Goal: Task Accomplishment & Management: Use online tool/utility

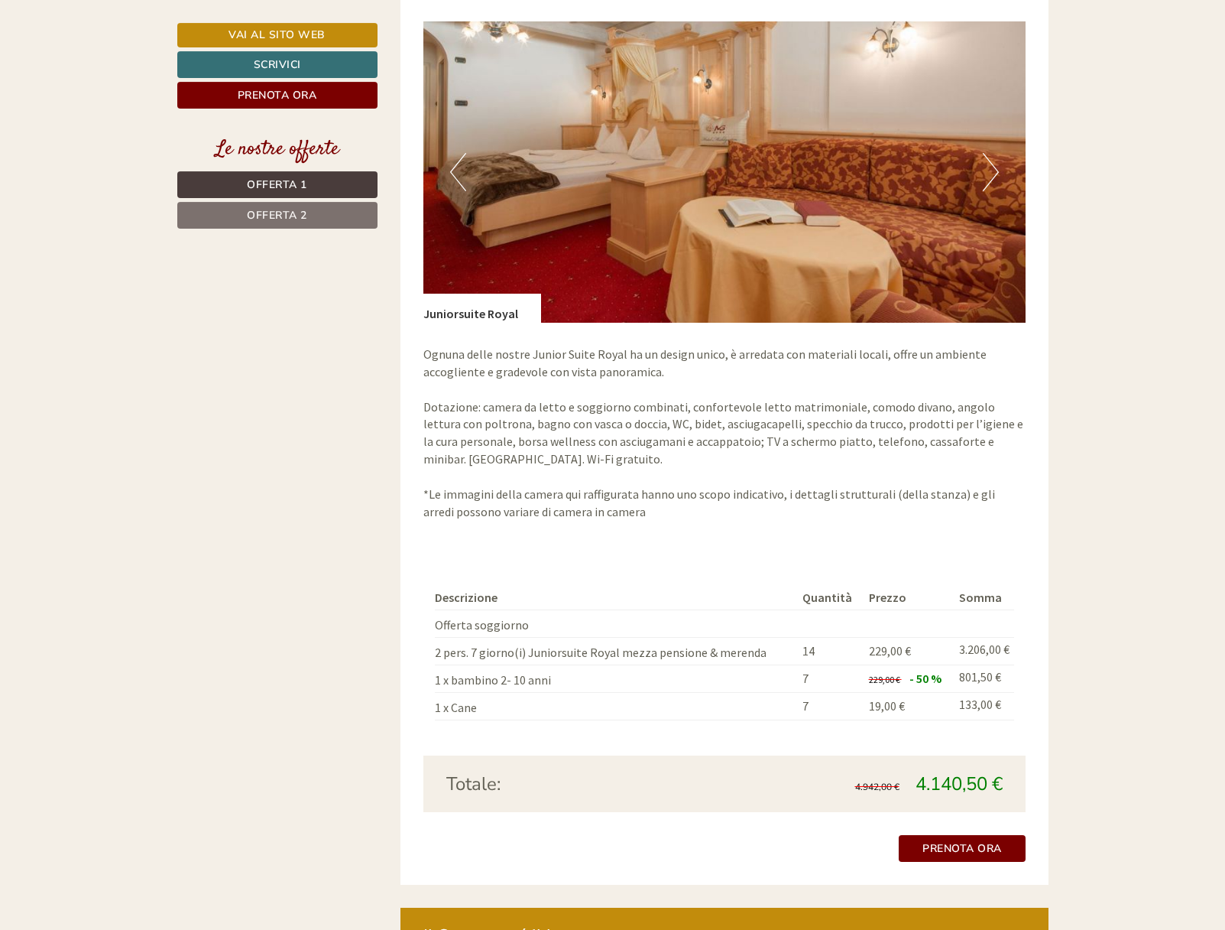
scroll to position [2495, 0]
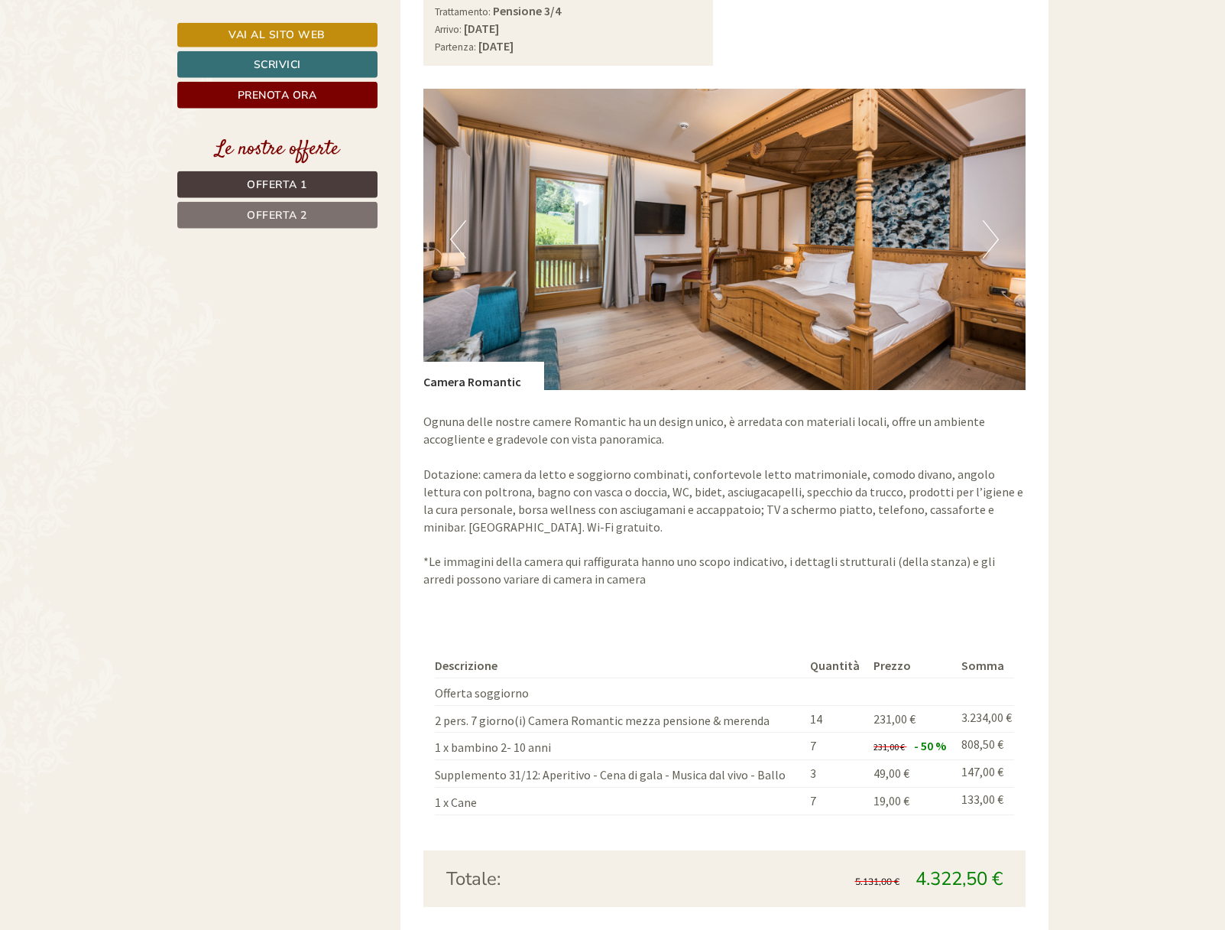
scroll to position [1092, 0]
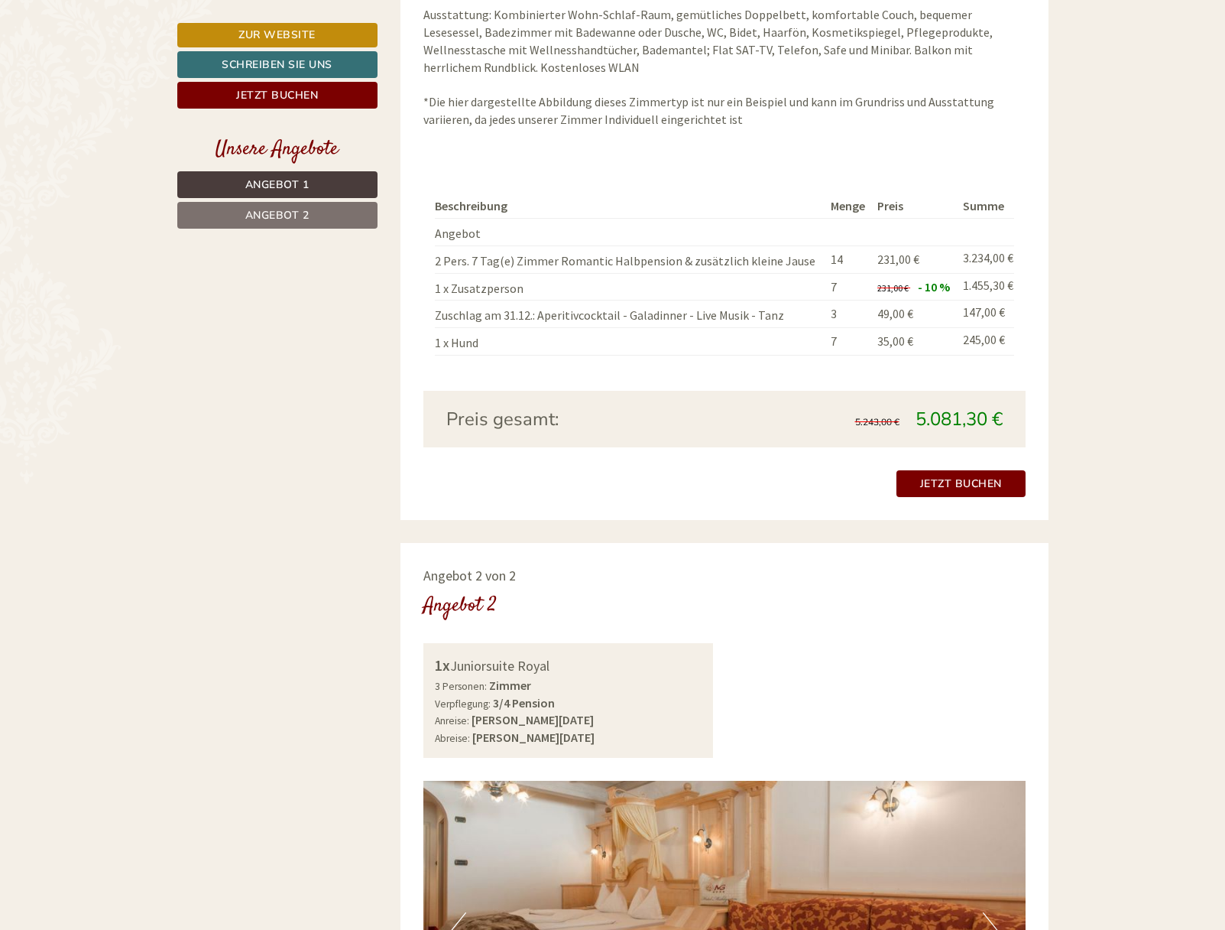
scroll to position [1248, 0]
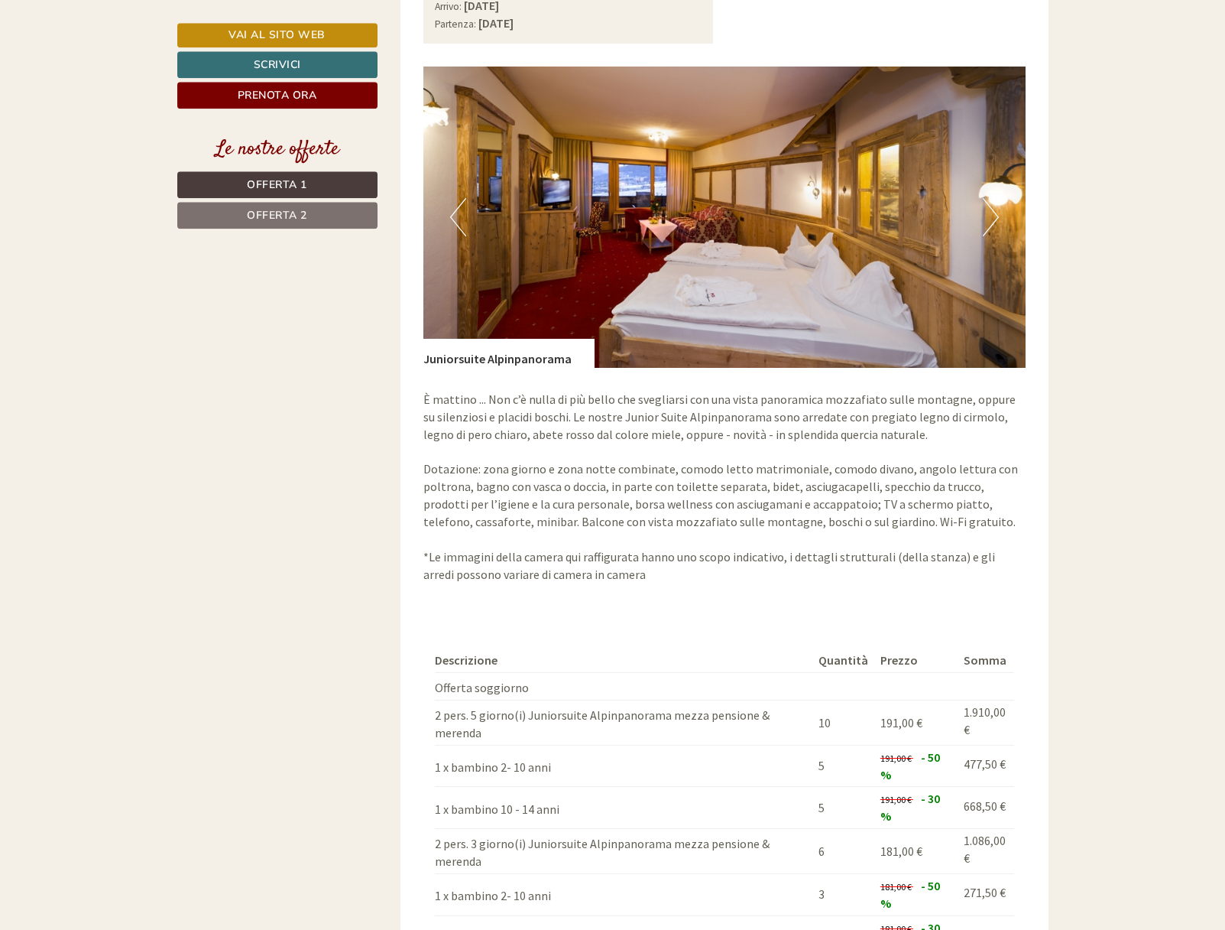
scroll to position [2417, 0]
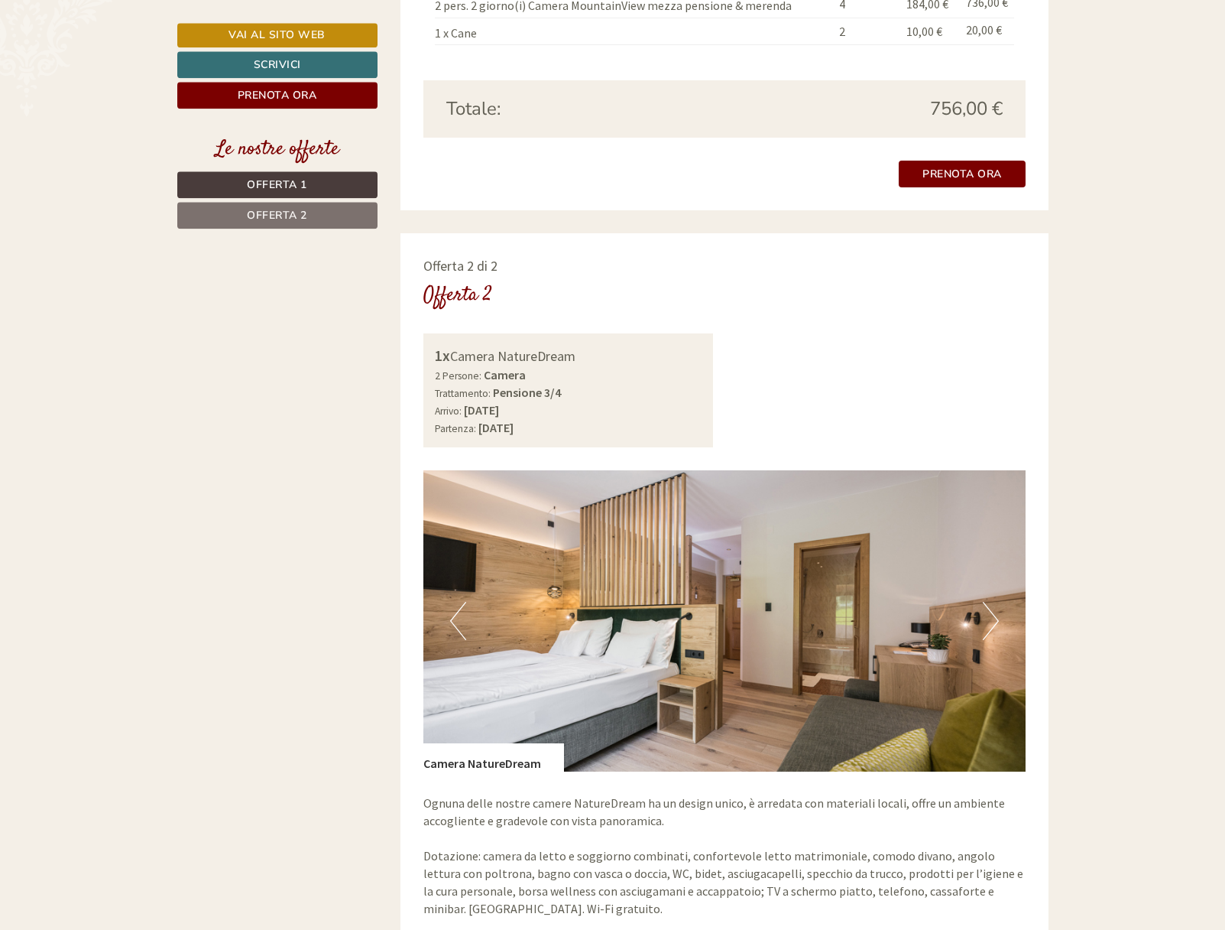
scroll to position [1949, 0]
